Goal: Task Accomplishment & Management: Manage account settings

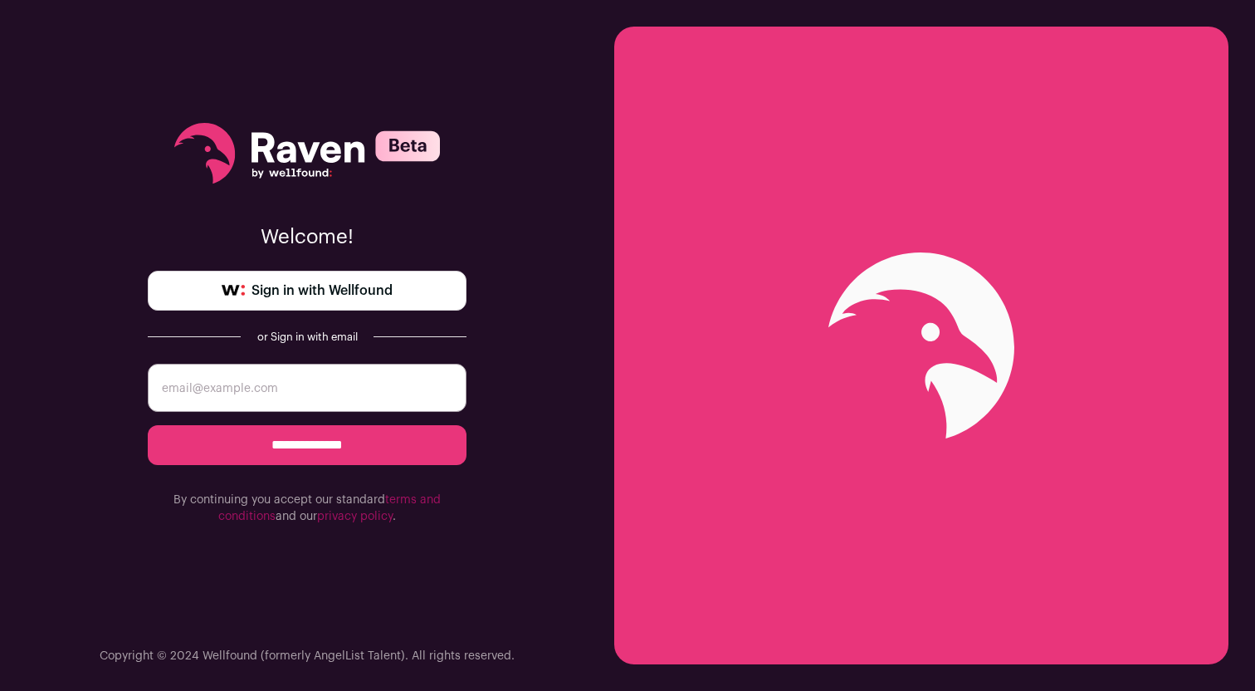
click at [313, 304] on link "Sign in with Wellfound" at bounding box center [307, 291] width 319 height 40
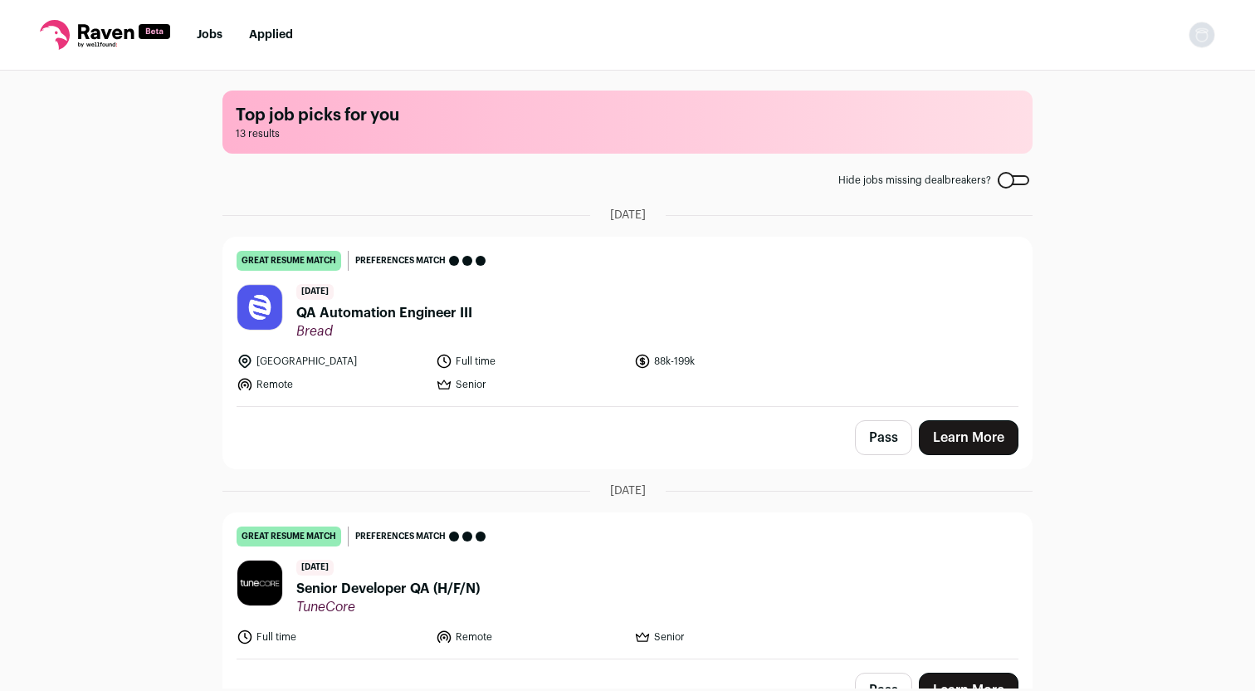
click at [944, 442] on link "Learn More" at bounding box center [969, 437] width 100 height 35
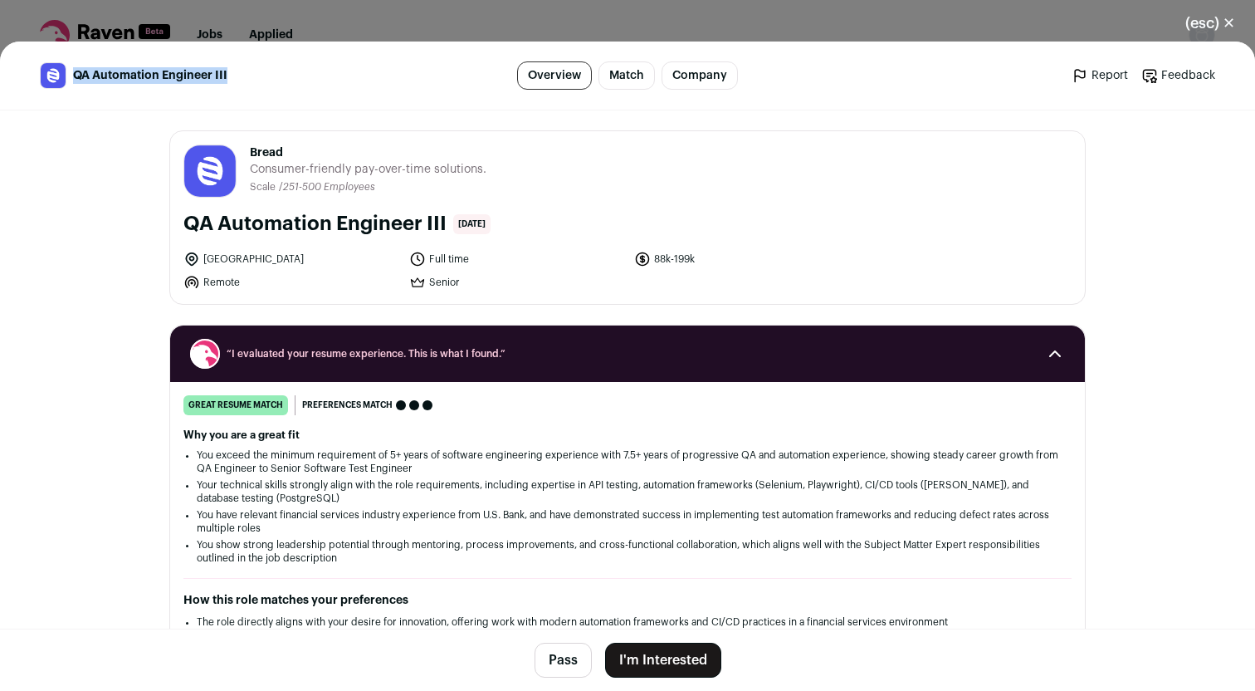
drag, startPoint x: 230, startPoint y: 74, endPoint x: 77, endPoint y: 67, distance: 152.9
click at [77, 67] on div "QA Automation Engineer III" at bounding box center [231, 75] width 383 height 27
copy span "QA Automation Engineer III"
click at [1230, 27] on button "(esc) ✕" at bounding box center [1210, 23] width 90 height 37
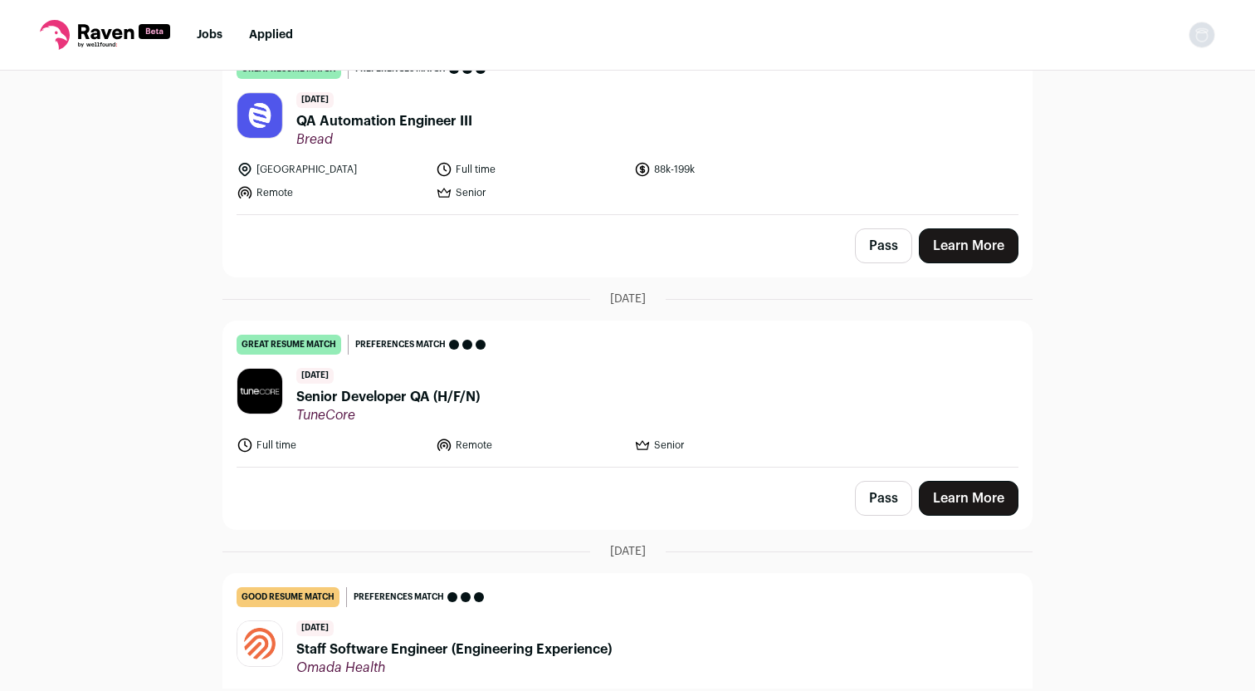
scroll to position [192, 0]
